Goal: Information Seeking & Learning: Learn about a topic

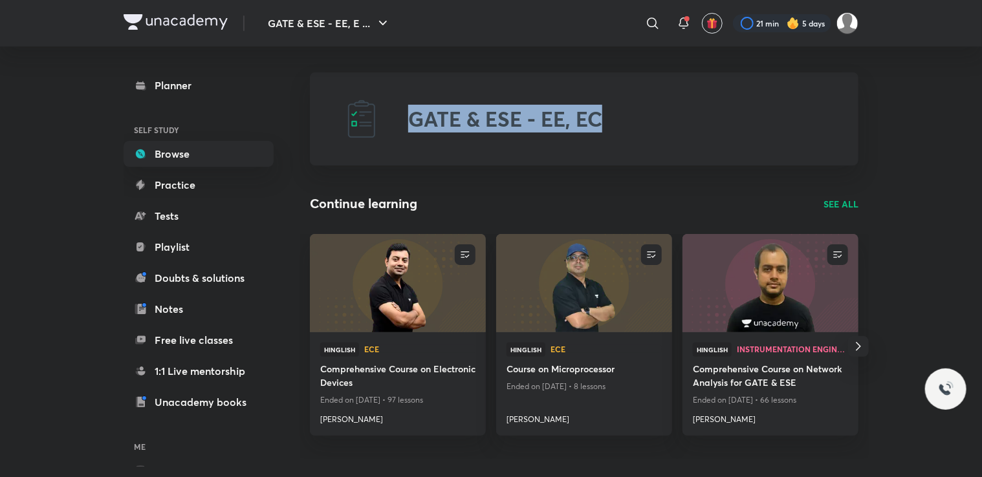
drag, startPoint x: 0, startPoint y: 0, endPoint x: 792, endPoint y: 175, distance: 811.1
click at [344, 380] on h4 "Comprehensive Course on Electronic Devices" at bounding box center [397, 377] width 155 height 30
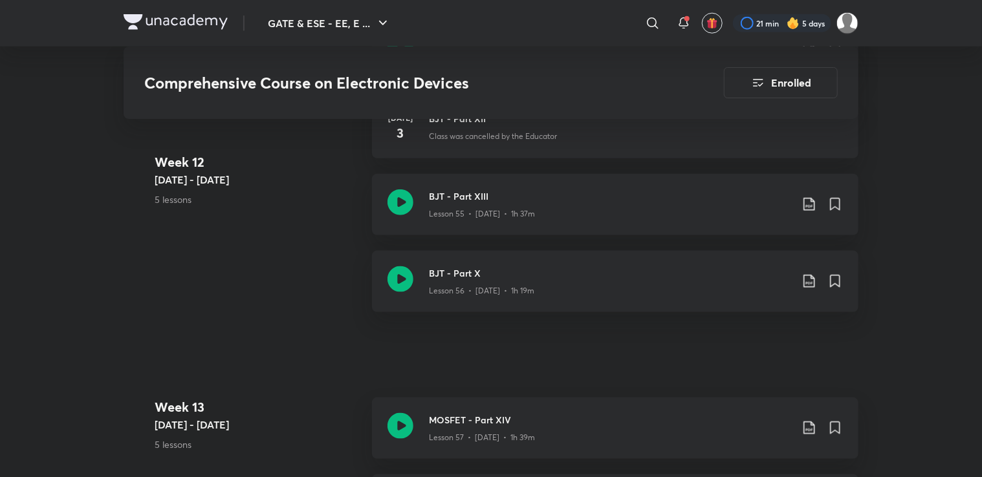
scroll to position [5608, 0]
click at [393, 276] on icon at bounding box center [401, 280] width 26 height 26
